Goal: Find specific page/section: Find specific page/section

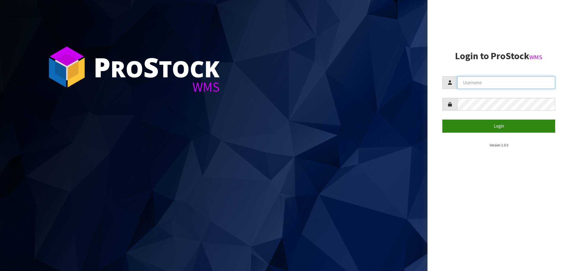
type input "[EMAIL_ADDRESS][DOMAIN_NAME]"
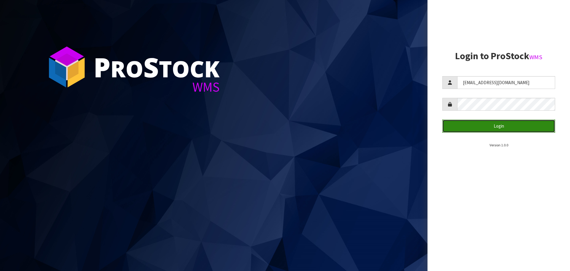
click at [497, 123] on button "Login" at bounding box center [499, 125] width 113 height 13
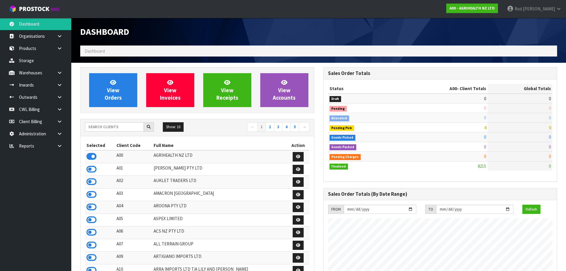
scroll to position [450, 243]
click at [59, 143] on icon at bounding box center [60, 145] width 6 height 4
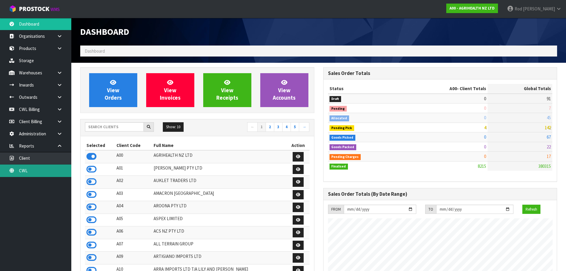
click at [26, 168] on link "CWL" at bounding box center [35, 170] width 71 height 12
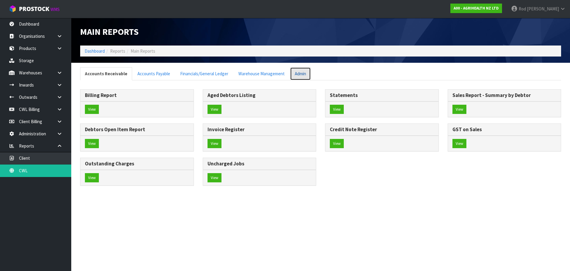
click at [298, 77] on link "Admin" at bounding box center [300, 73] width 21 height 13
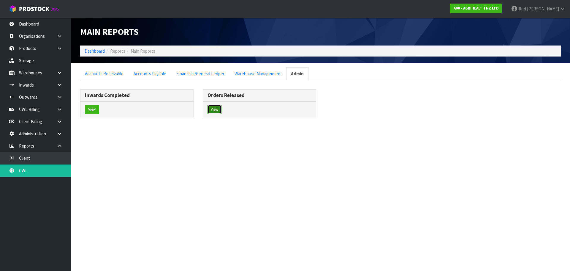
click at [214, 110] on button "View" at bounding box center [215, 110] width 14 height 10
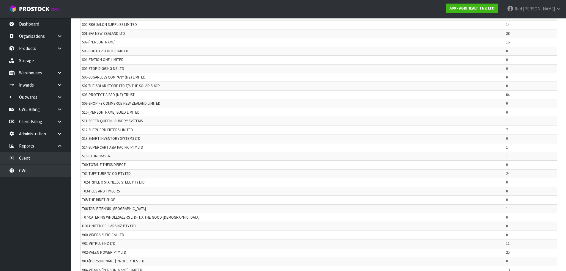
scroll to position [1248, 0]
